Goal: Navigation & Orientation: Find specific page/section

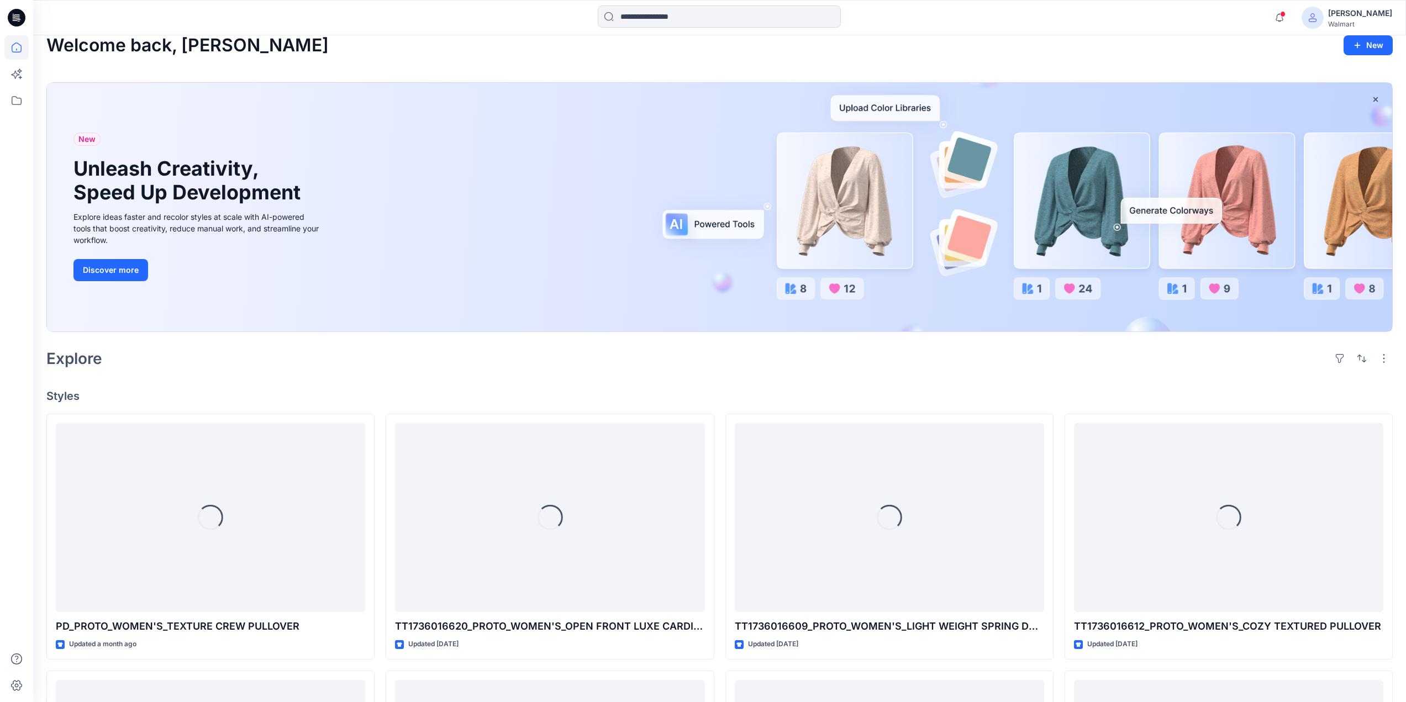
scroll to position [55, 0]
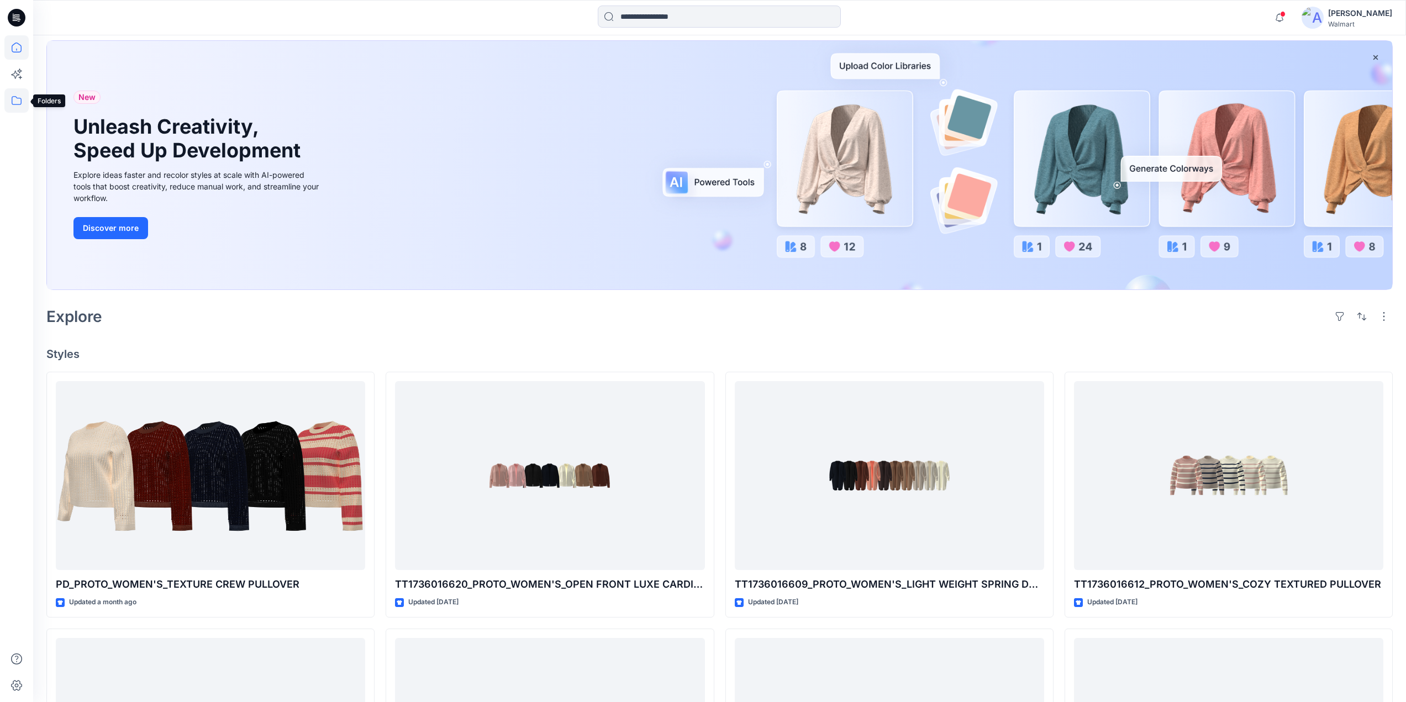
click at [18, 99] on icon at bounding box center [16, 100] width 24 height 24
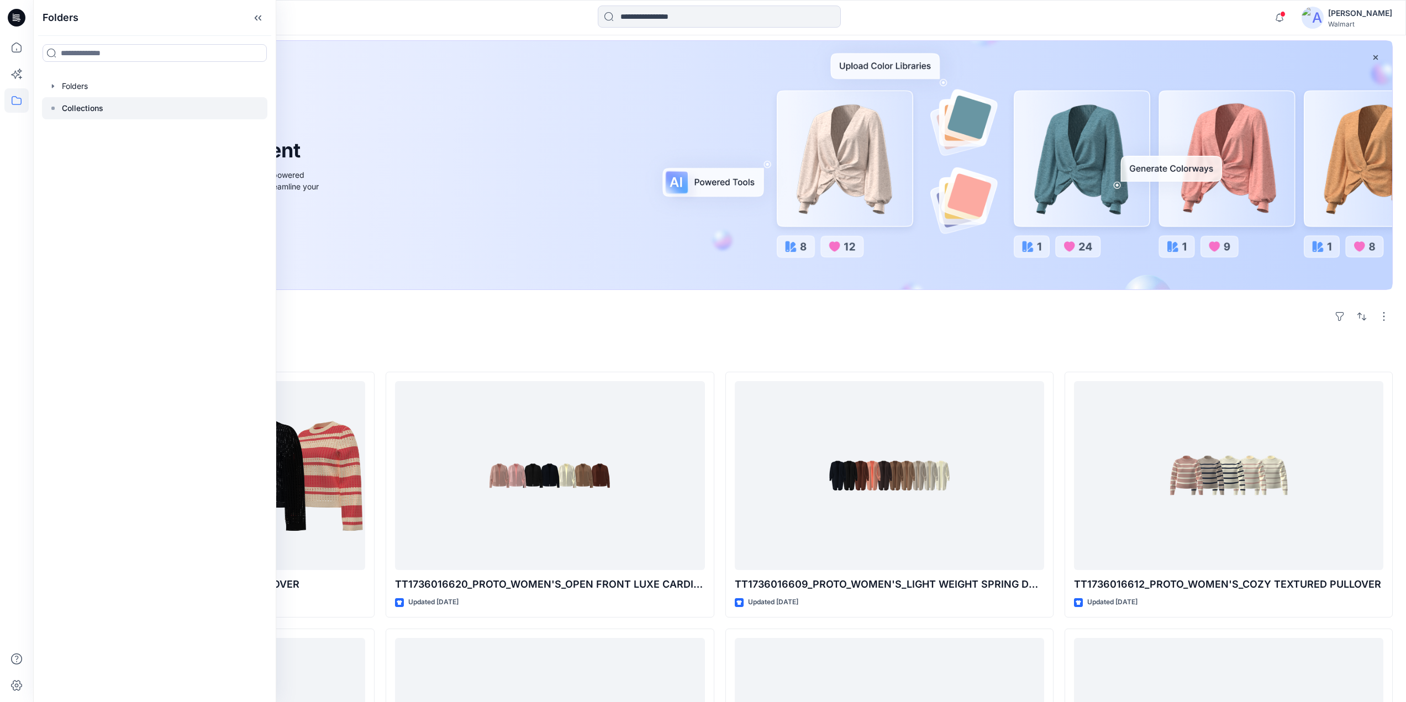
click at [125, 109] on div at bounding box center [154, 108] width 225 height 22
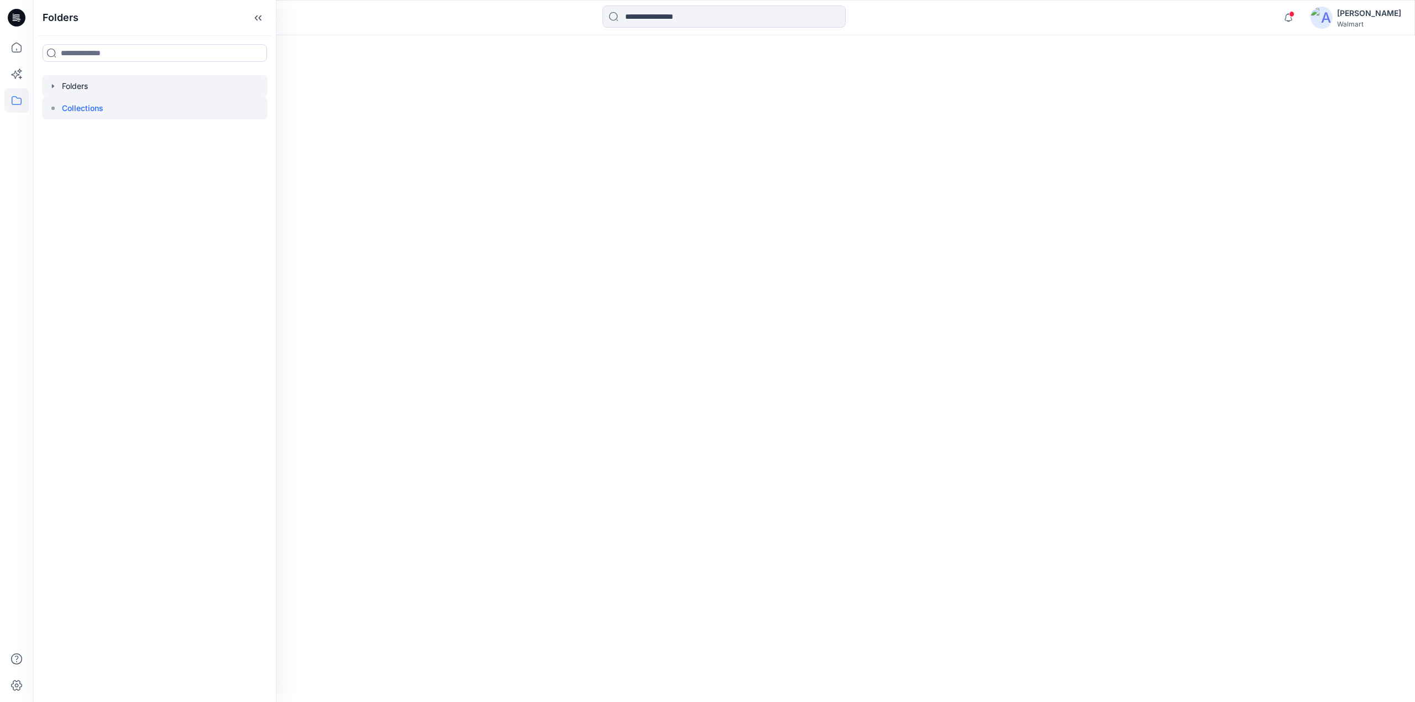
click at [111, 90] on div at bounding box center [154, 86] width 225 height 22
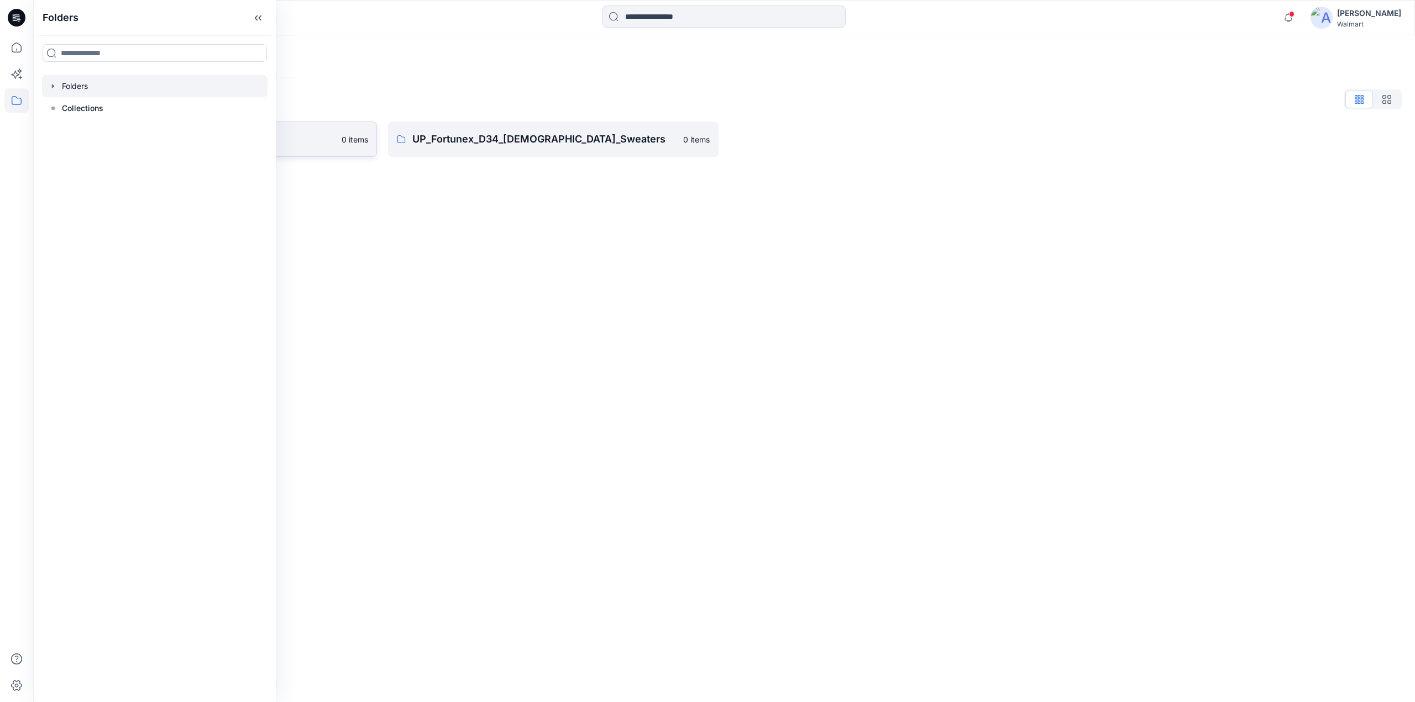
click at [333, 135] on p "UP_Fortunex D34 Plus Sweaters" at bounding box center [203, 139] width 264 height 15
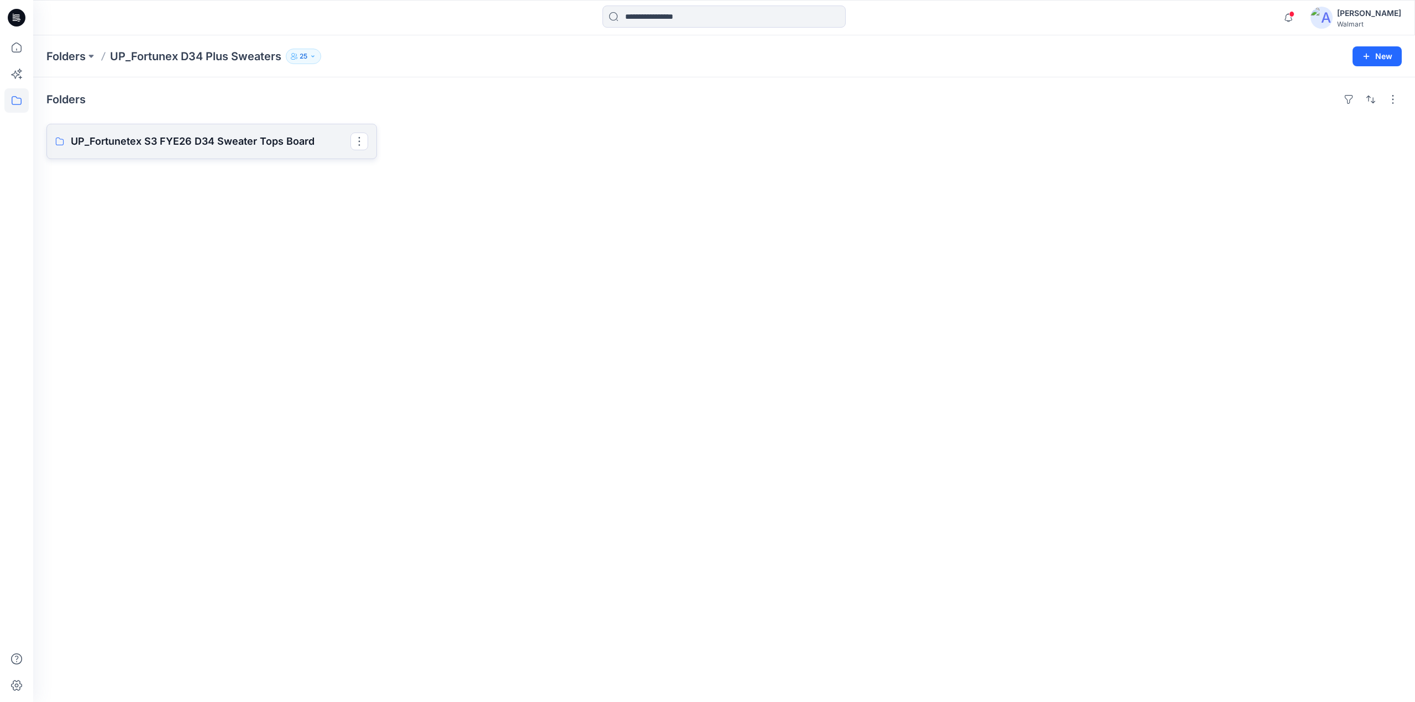
click at [200, 138] on p "UP_Fortunetex S3 FYE26 D34 Sweater Tops Board" at bounding box center [211, 141] width 280 height 15
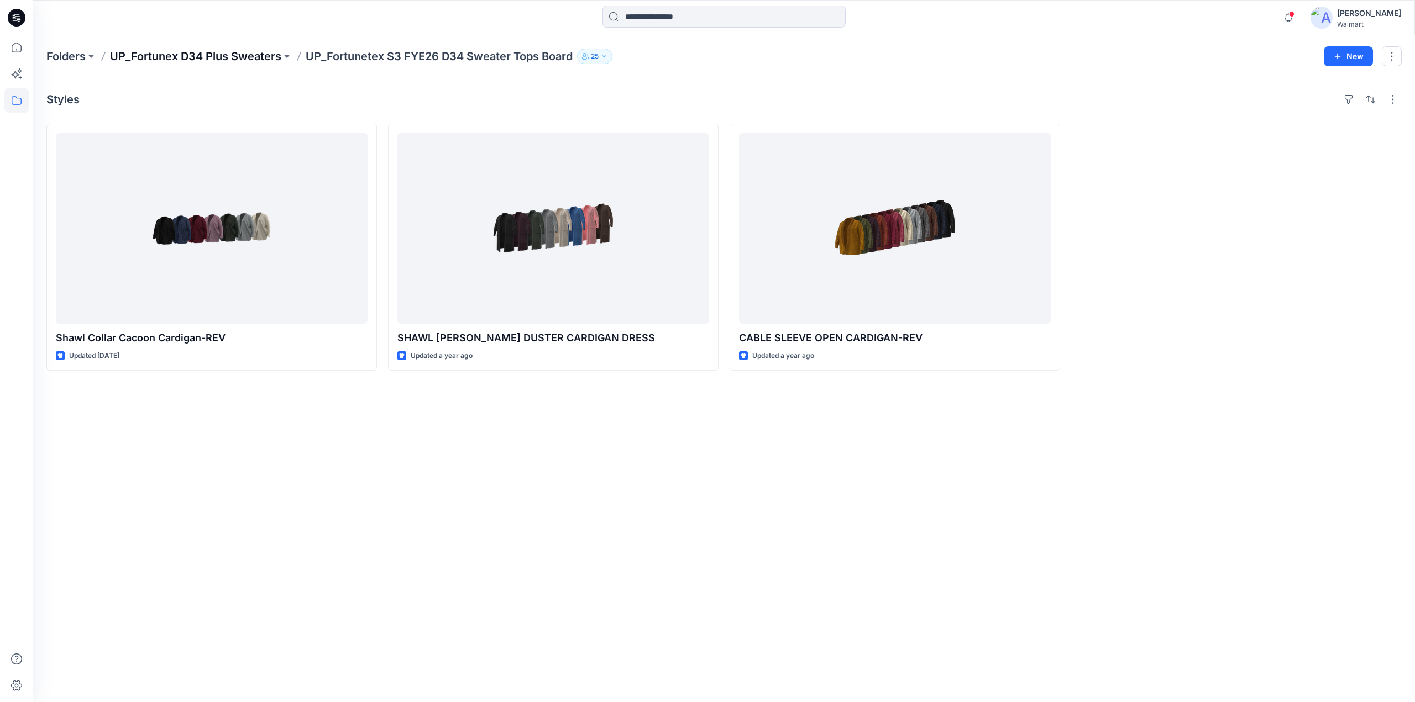
click at [220, 56] on p "UP_Fortunex D34 Plus Sweaters" at bounding box center [195, 56] width 171 height 15
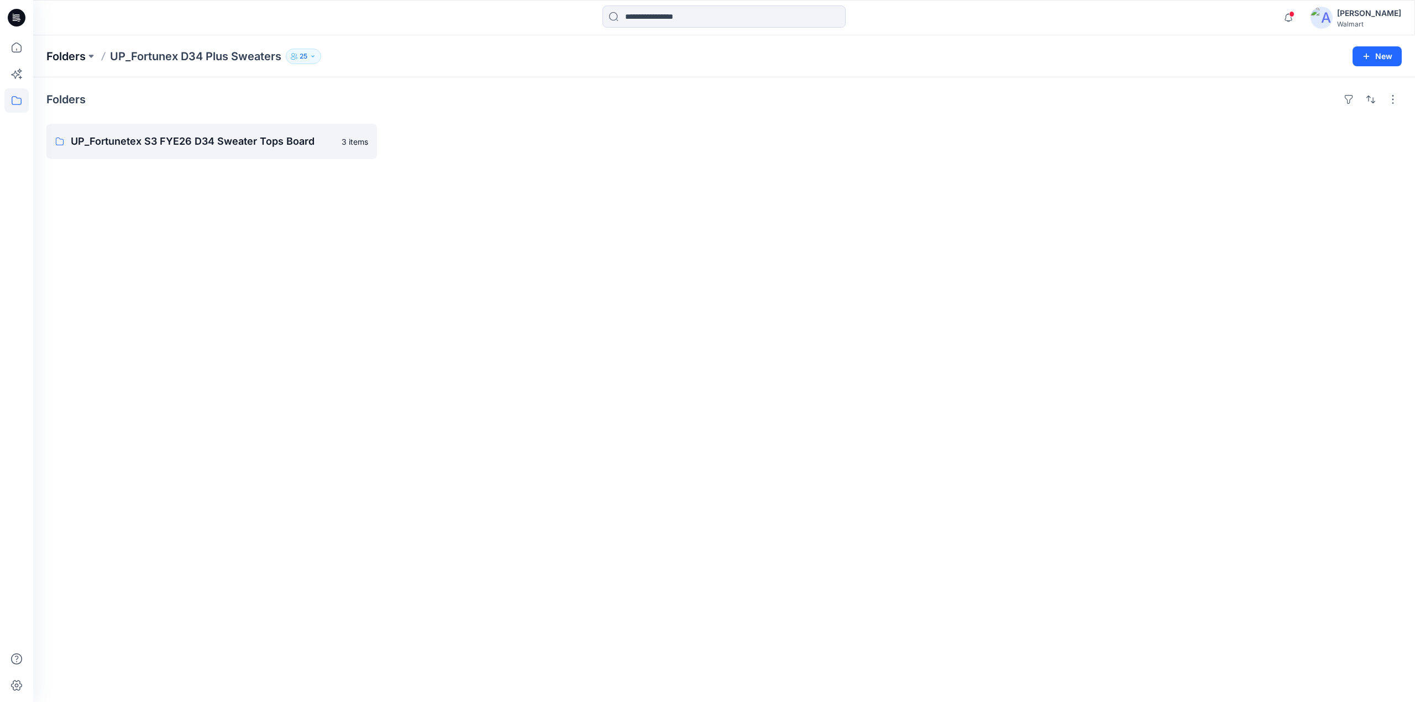
click at [61, 60] on p "Folders" at bounding box center [65, 56] width 39 height 15
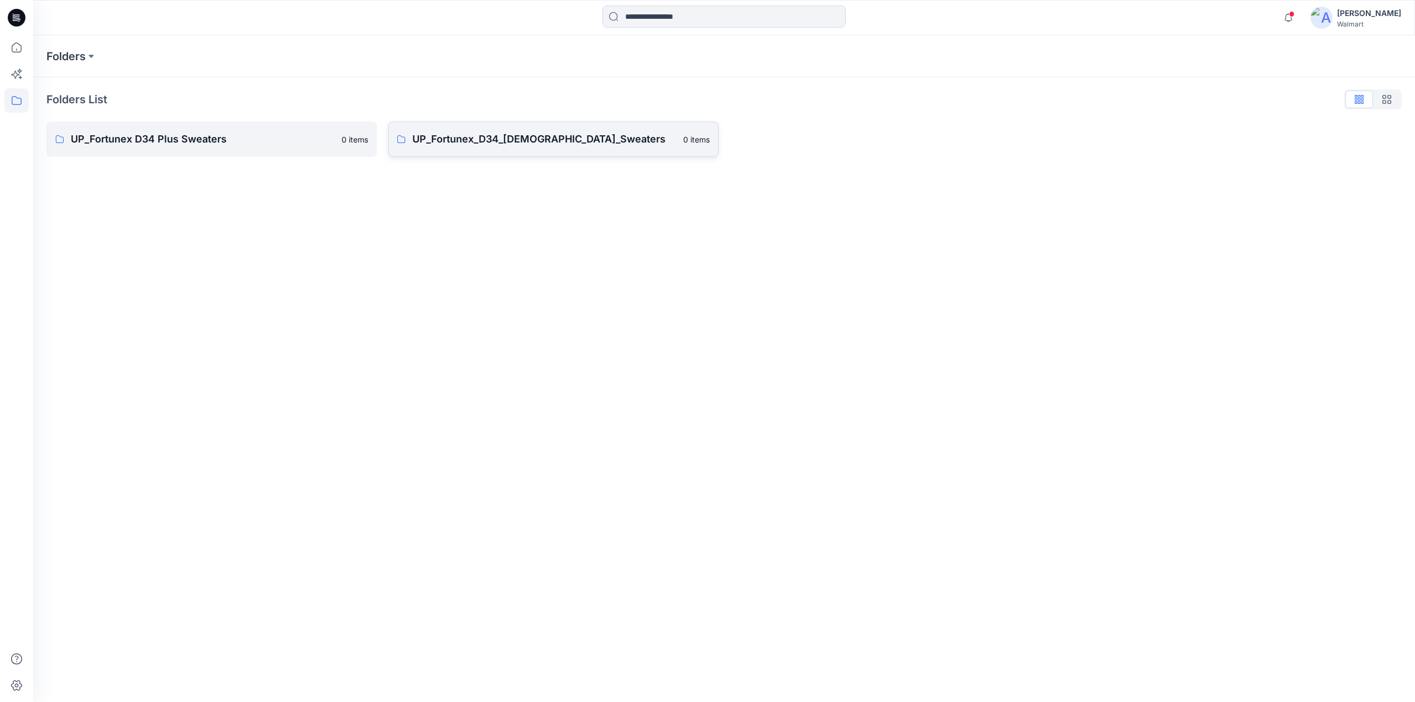
click at [482, 138] on p "UP_Fortunex_D34_[DEMOGRAPHIC_DATA]_Sweaters" at bounding box center [544, 139] width 264 height 15
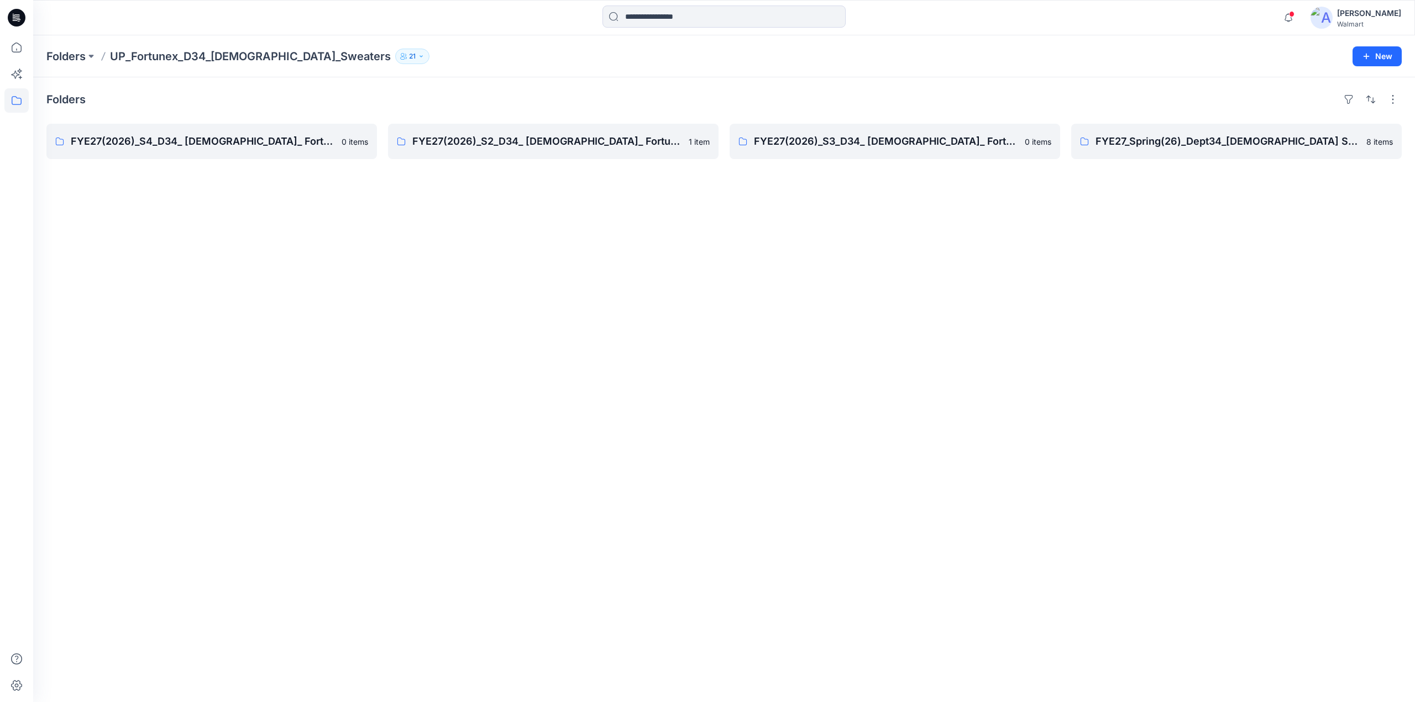
click at [956, 206] on div "Folders FYE27(2026)_S4_D34_ [DEMOGRAPHIC_DATA]_ Fortunex 0 items FYE27(2026)_S2…" at bounding box center [724, 389] width 1382 height 625
click at [240, 140] on p "FYE27(2026)_S4_D34_ [DEMOGRAPHIC_DATA]_ Fortunex" at bounding box center [211, 141] width 280 height 15
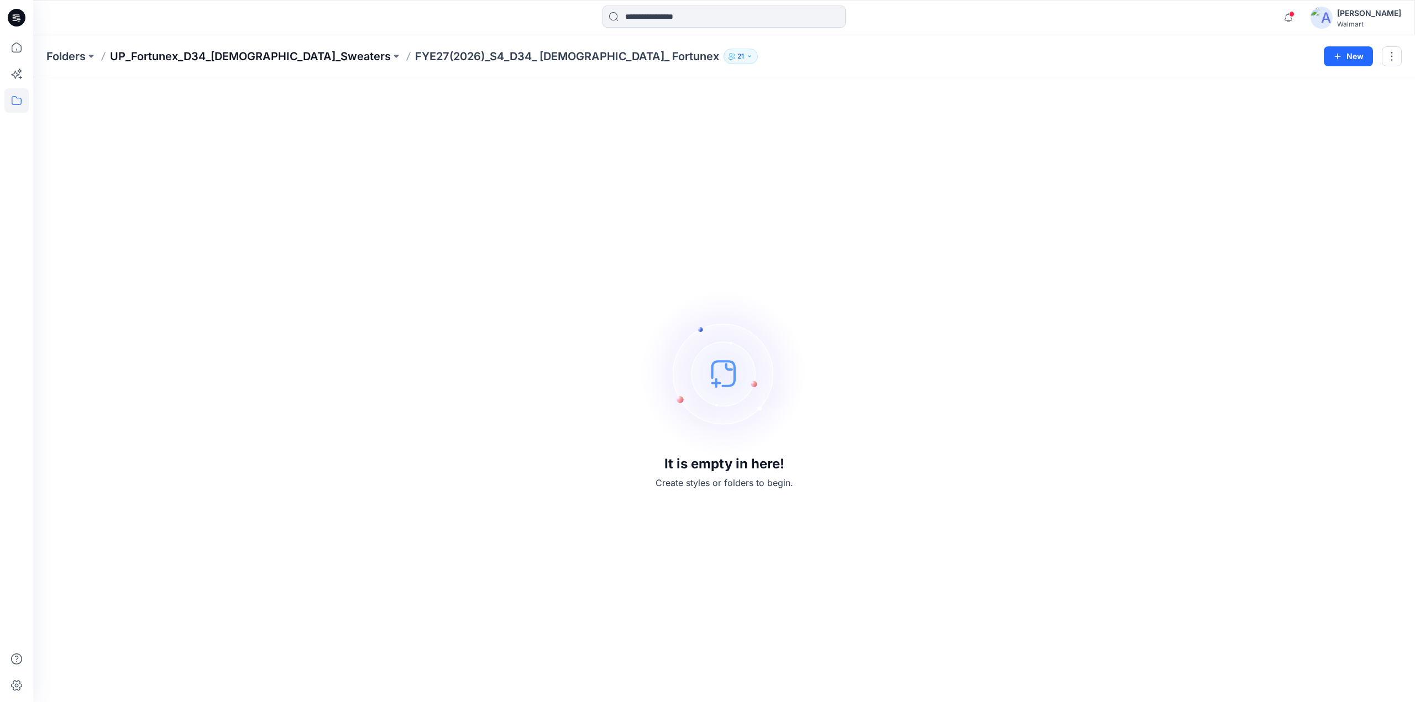
click at [227, 59] on p "UP_Fortunex_D34_[DEMOGRAPHIC_DATA]_Sweaters" at bounding box center [250, 56] width 281 height 15
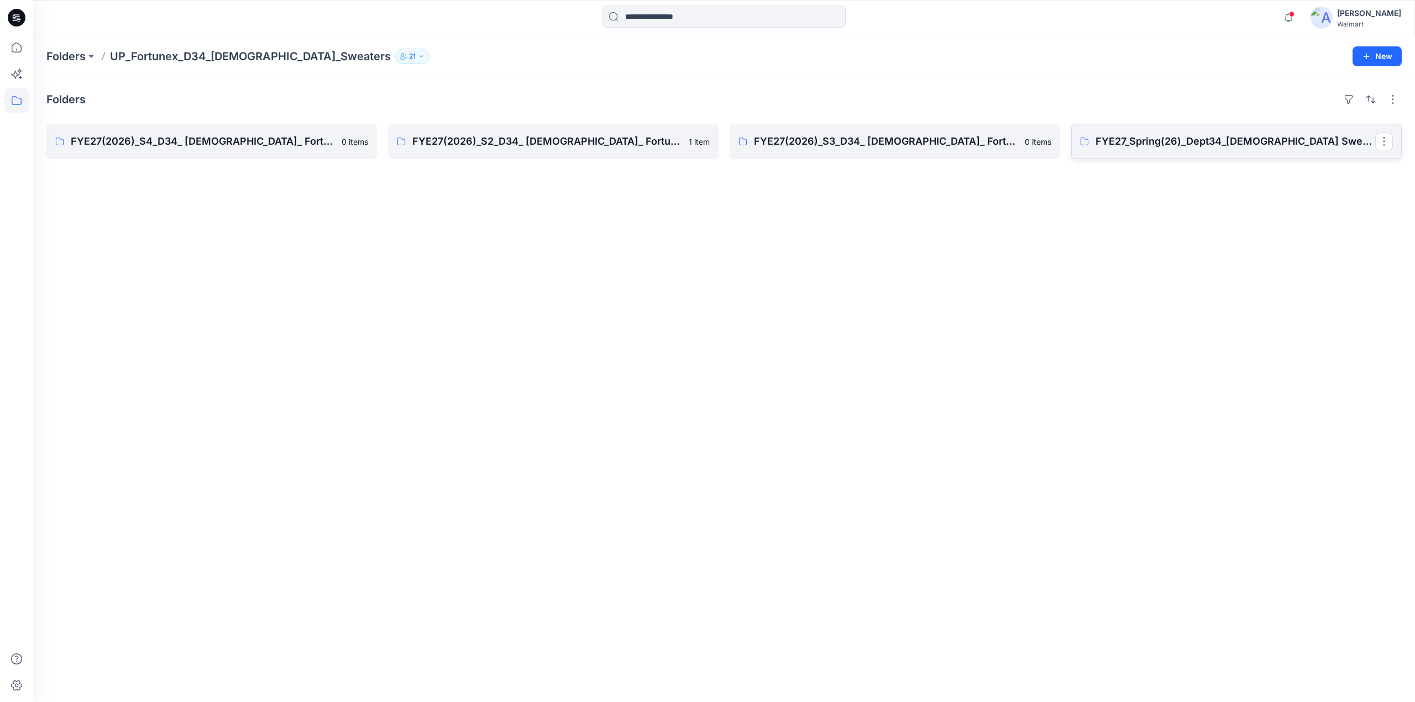
click at [1171, 140] on p "FYE27_Spring(26)_Dept34_[DEMOGRAPHIC_DATA] Sweaters_Fortunex" at bounding box center [1235, 141] width 280 height 15
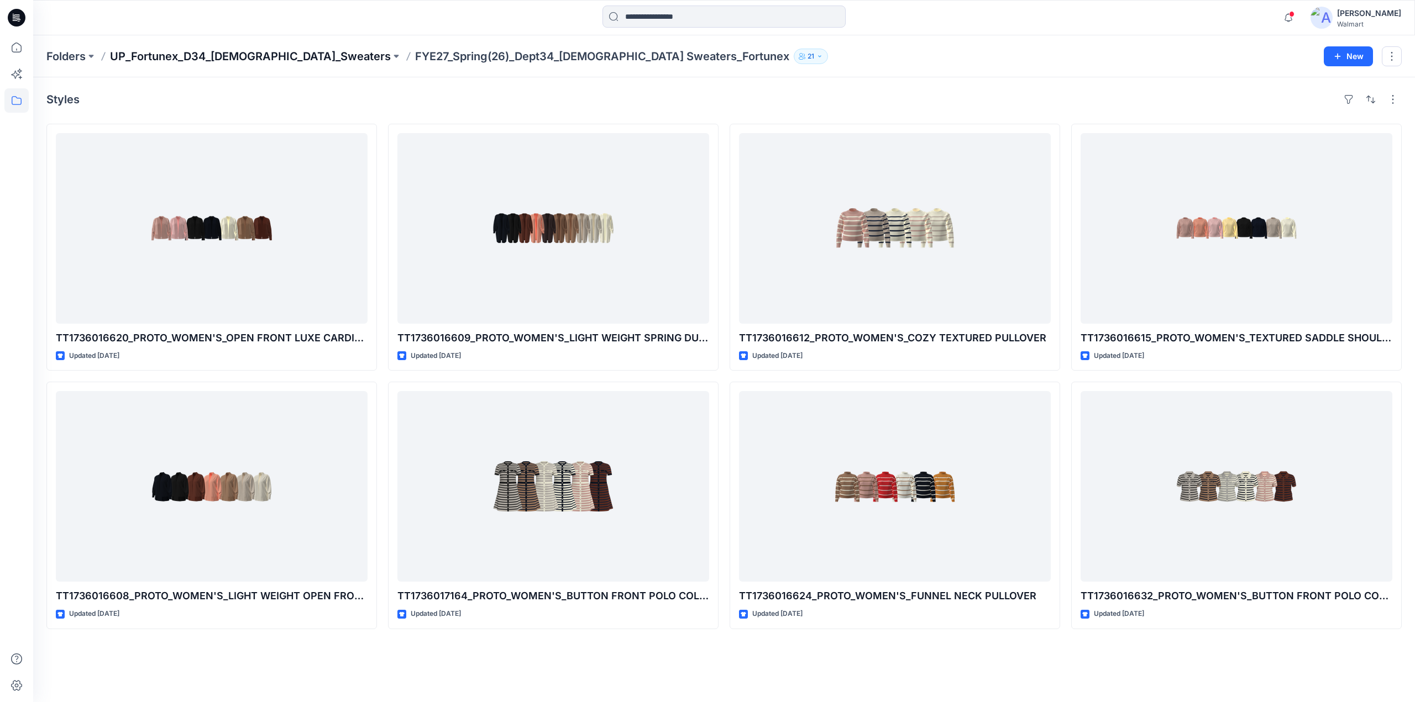
click at [271, 55] on p "UP_Fortunex_D34_[DEMOGRAPHIC_DATA]_Sweaters" at bounding box center [250, 56] width 281 height 15
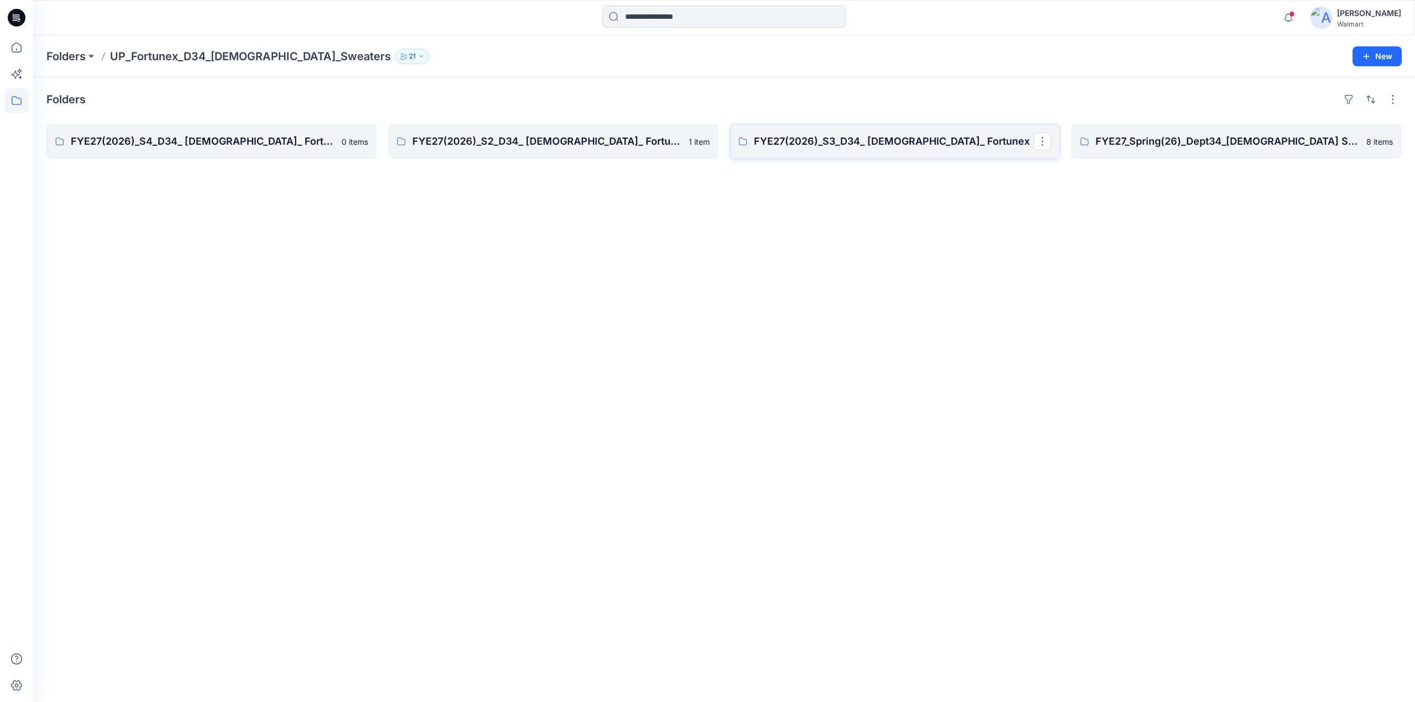
click at [884, 148] on p "FYE27(2026)_S3_D34_ [DEMOGRAPHIC_DATA]_ Fortunex" at bounding box center [894, 141] width 280 height 15
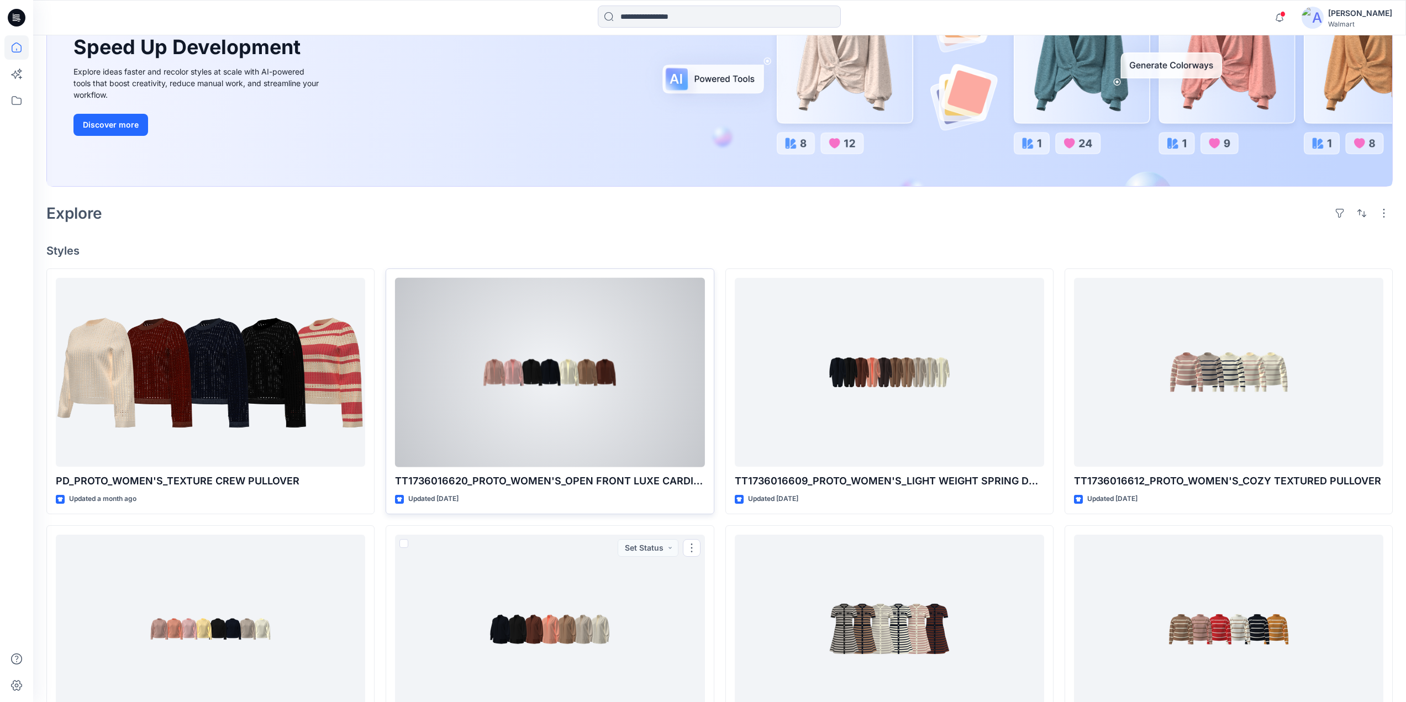
scroll to position [92, 0]
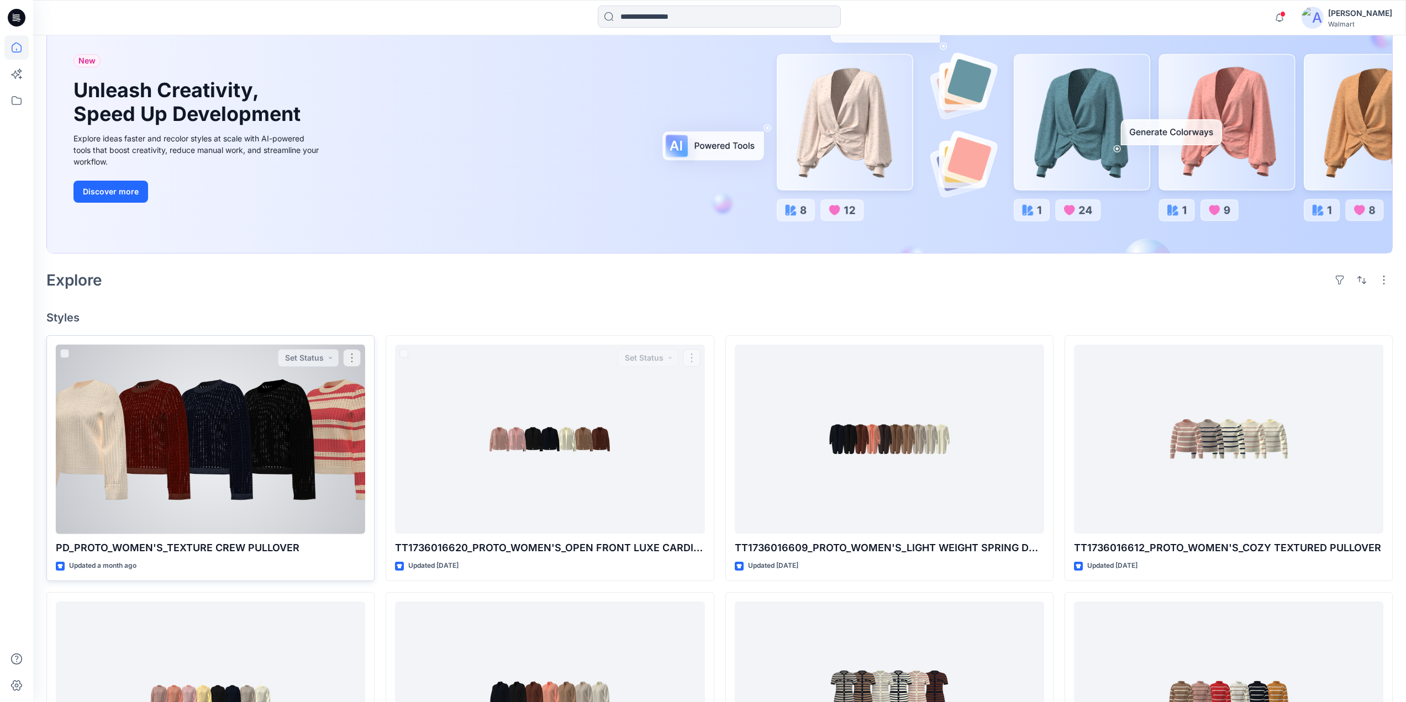
click at [250, 455] on div at bounding box center [210, 440] width 309 height 190
